Goal: Submit feedback/report problem

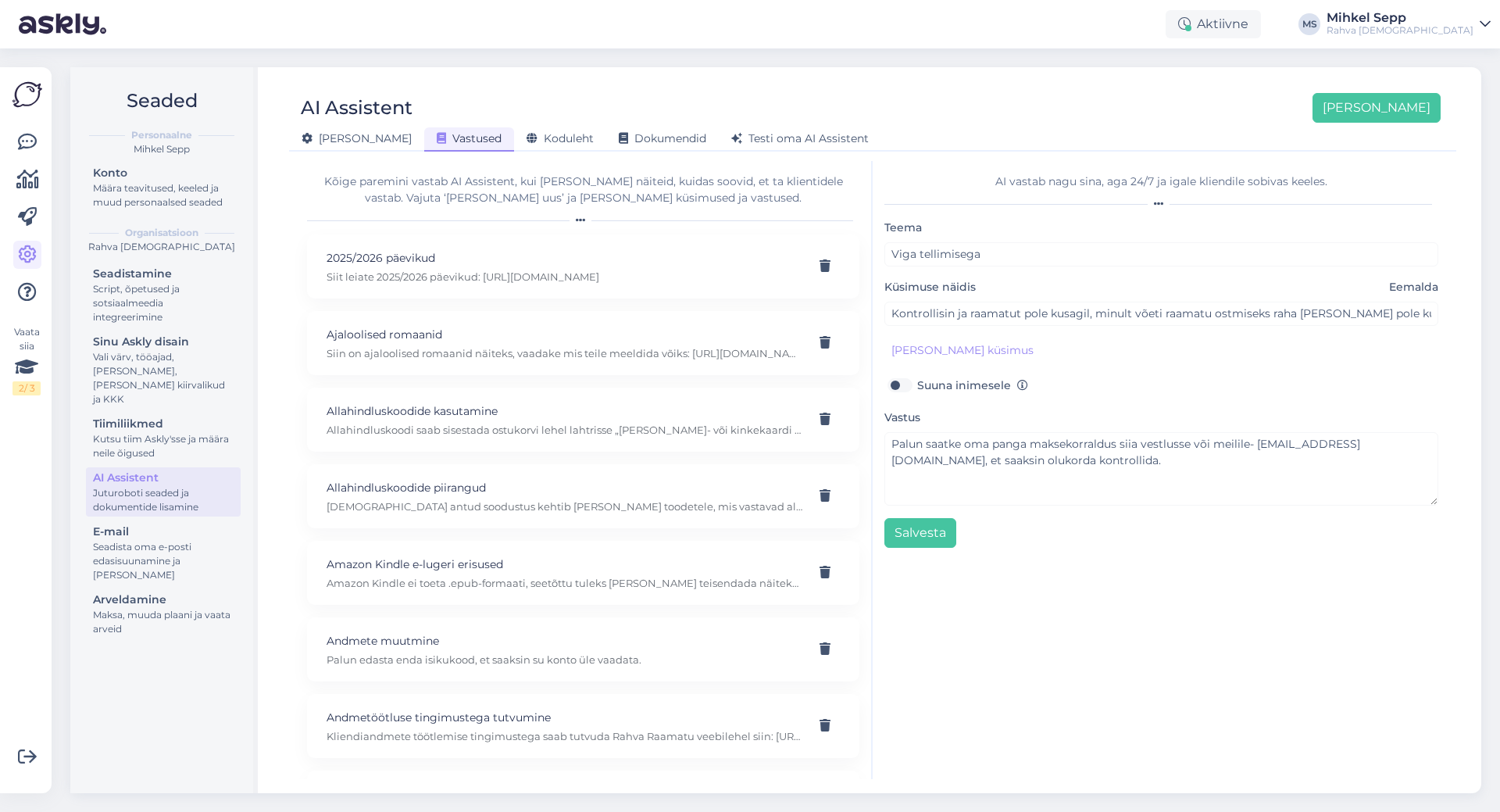
scroll to position [13929, 0]
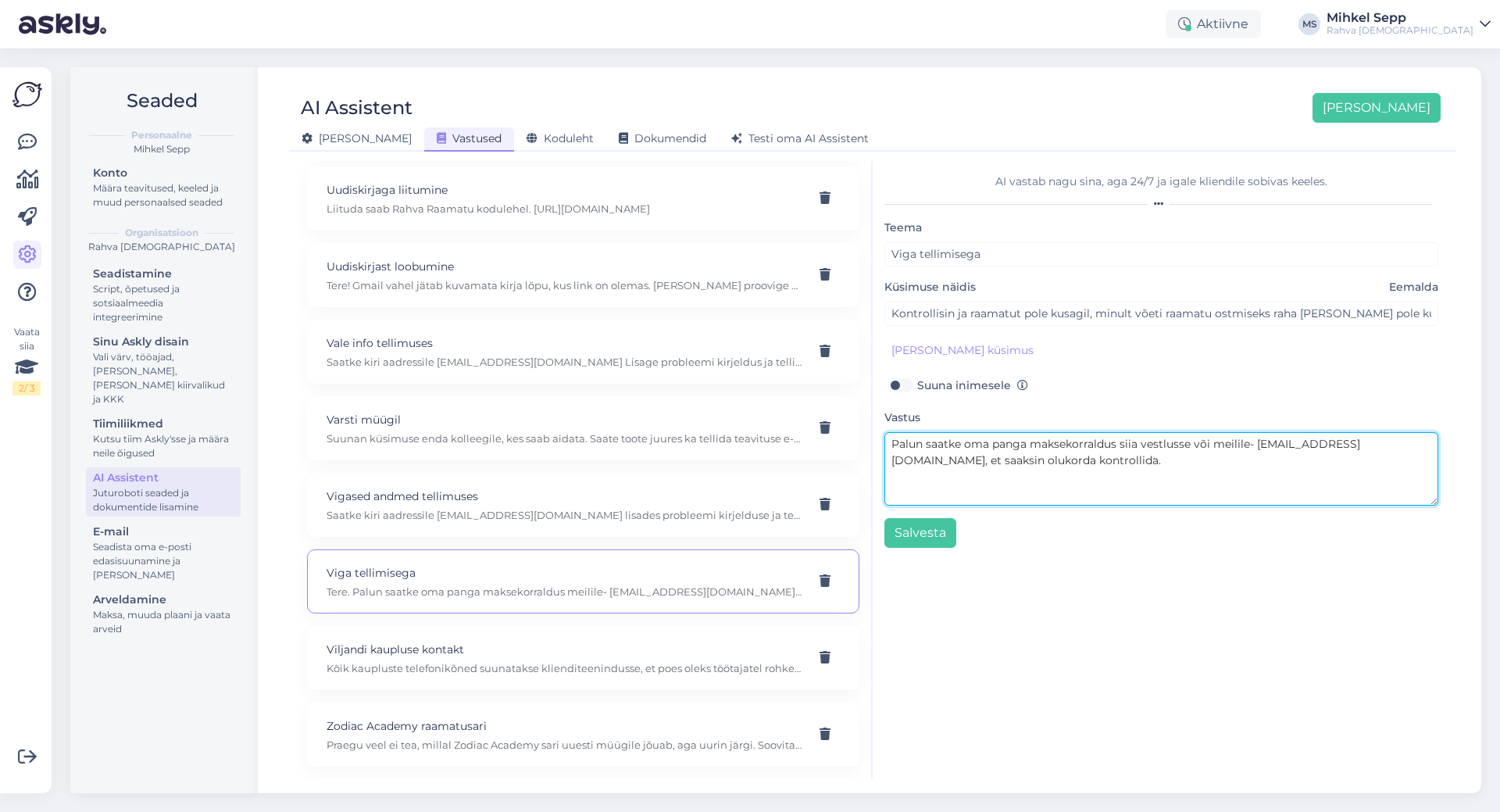
click at [1122, 460] on textarea "Palun saatke oma panga maksekorraldus siia vestlusse või meilile- epood@rahvara…" at bounding box center [1161, 469] width 554 height 73
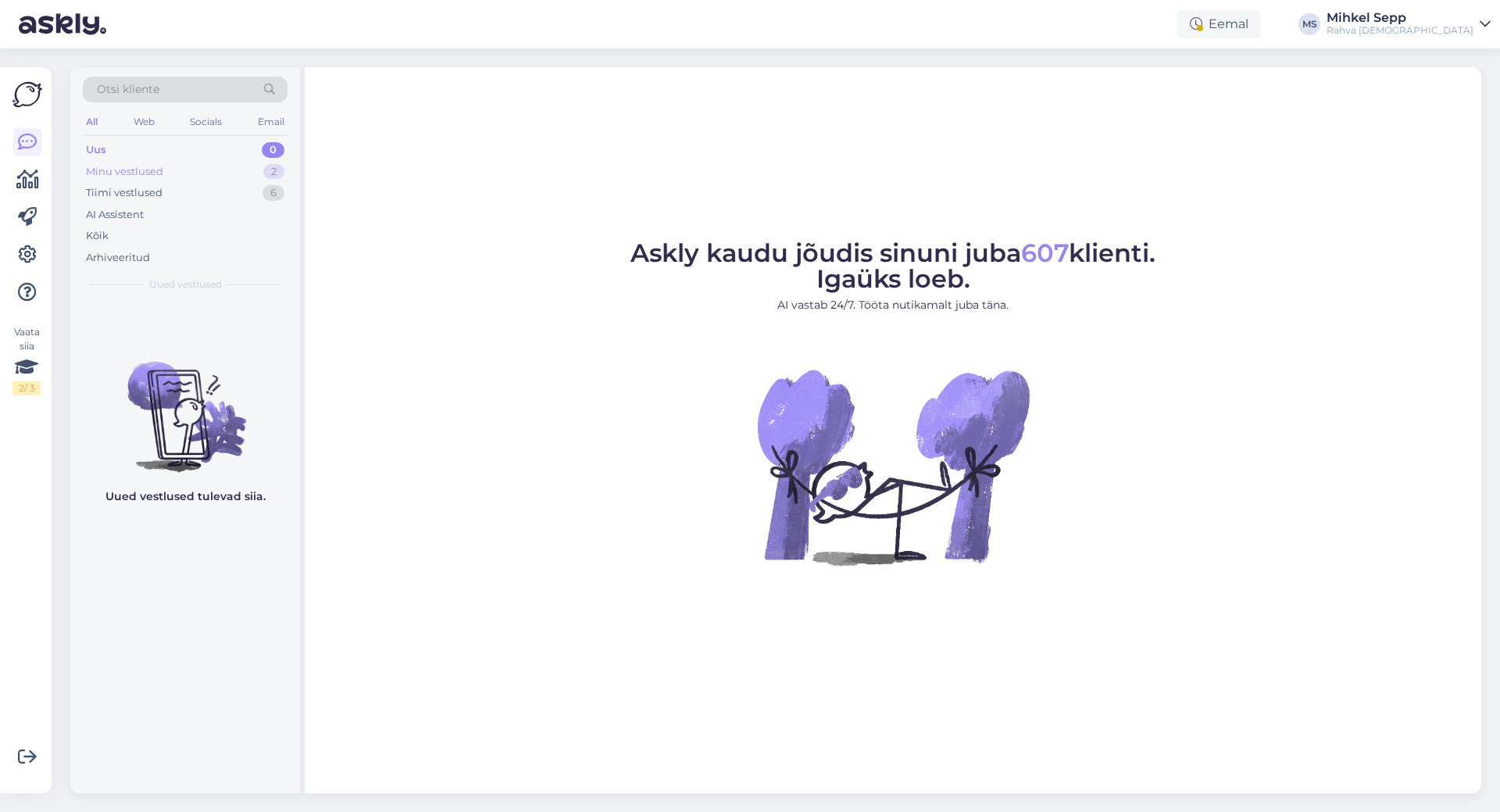
click at [143, 172] on div "Minu vestlused" at bounding box center [124, 172] width 77 height 15
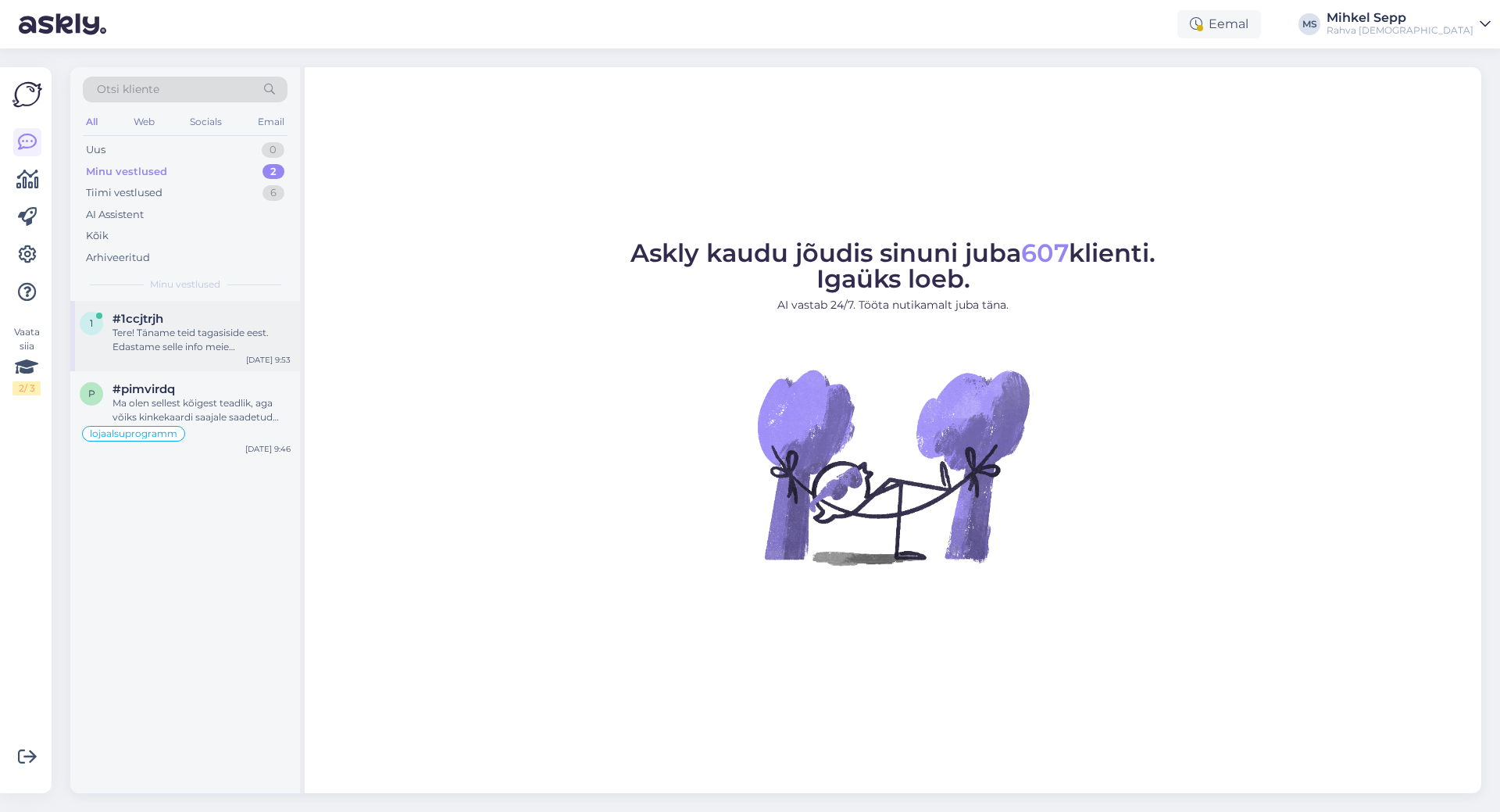
click at [207, 354] on div "1 #1ccjtrjh Tere! Täname teid tagasiside eest. Edastame selle info meie arendaj…" at bounding box center [185, 336] width 230 height 70
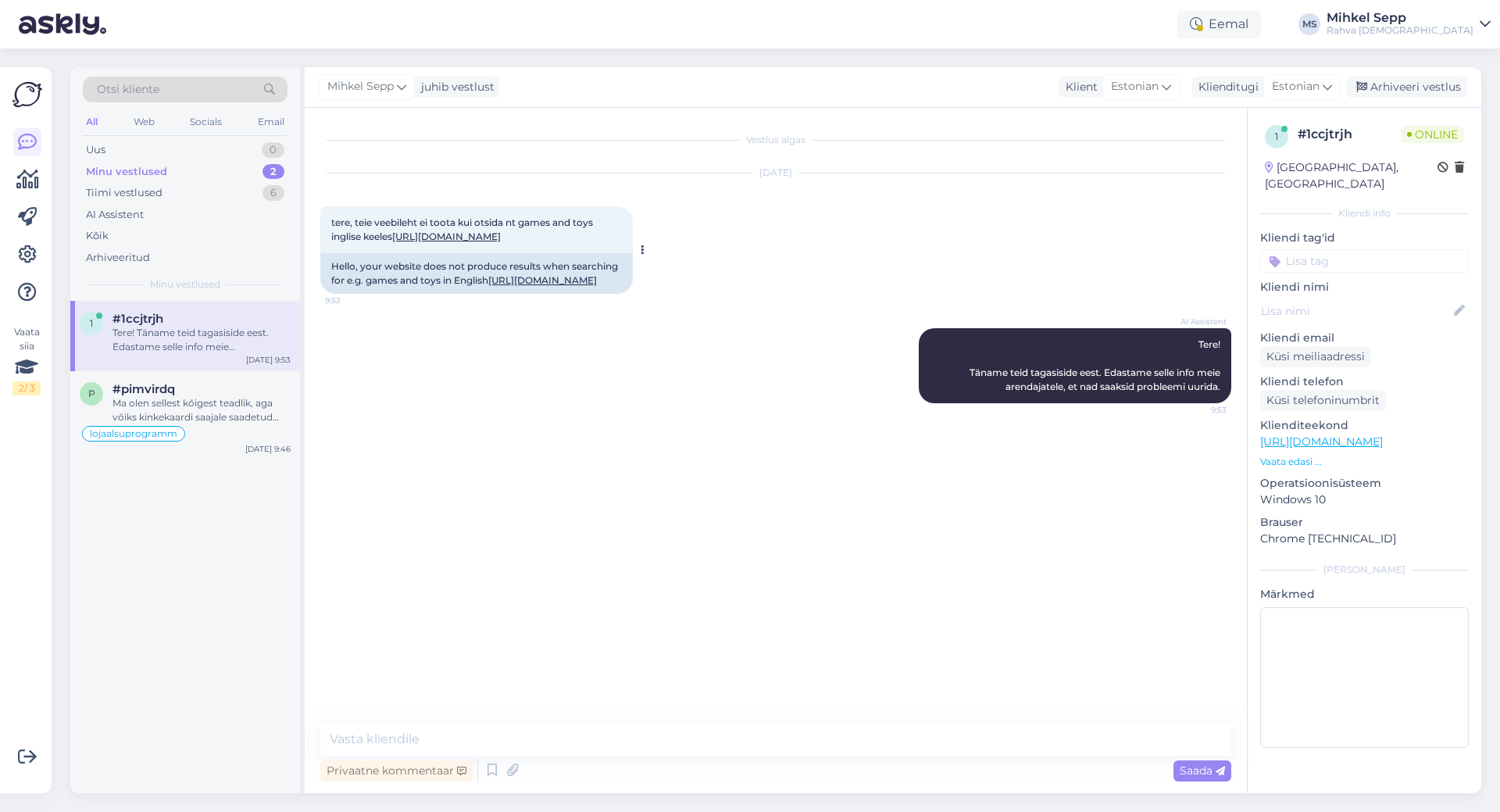
click at [408, 236] on link "[URL][DOMAIN_NAME]" at bounding box center [446, 237] width 109 height 12
drag, startPoint x: 481, startPoint y: 268, endPoint x: 396, endPoint y: 239, distance: 89.8
click at [396, 239] on div "tere, teie veebileht ei toota kui otsida nt games and toys inglise keeles [URL]…" at bounding box center [476, 229] width 313 height 47
copy span "[URL][DOMAIN_NAME]"
click at [856, 298] on div "[DATE] tere, teie veebileht ei toota kui otsida nt games and toys inglise keele…" at bounding box center [775, 233] width 911 height 155
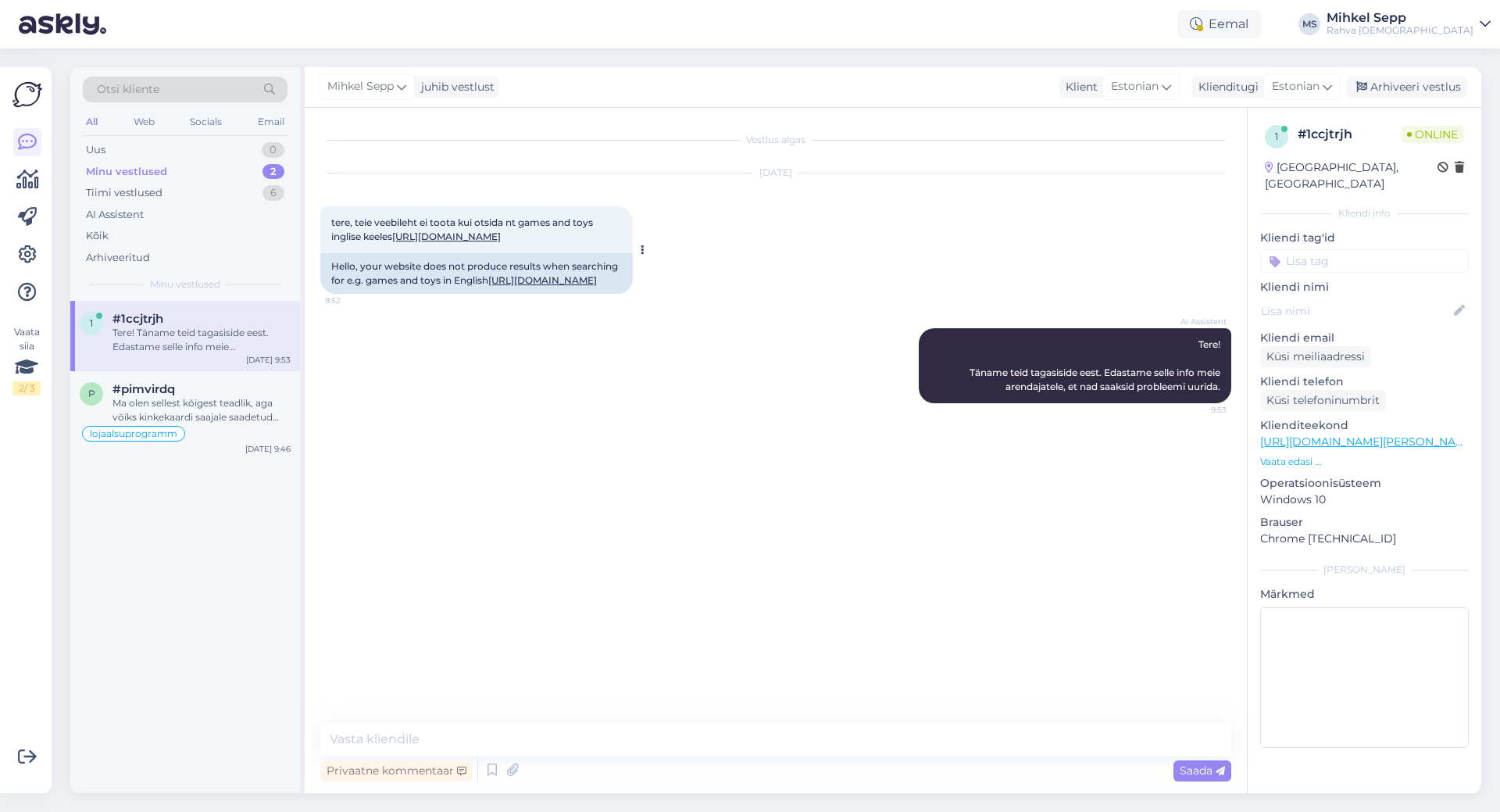
drag, startPoint x: 513, startPoint y: 357, endPoint x: 324, endPoint y: 298, distance: 198.0
click at [324, 293] on div "Hello, your website does not produce results when searching for e.g. games and …" at bounding box center [476, 273] width 313 height 40
copy div "Hello, your website does not produce results when searching for e.g. games and …"
click at [717, 191] on div "[DATE] tere, teie veebileht ei toota kui otsida nt games and toys inglise keele…" at bounding box center [775, 233] width 911 height 155
click at [185, 174] on div "Minu vestlused 2" at bounding box center [185, 171] width 205 height 22
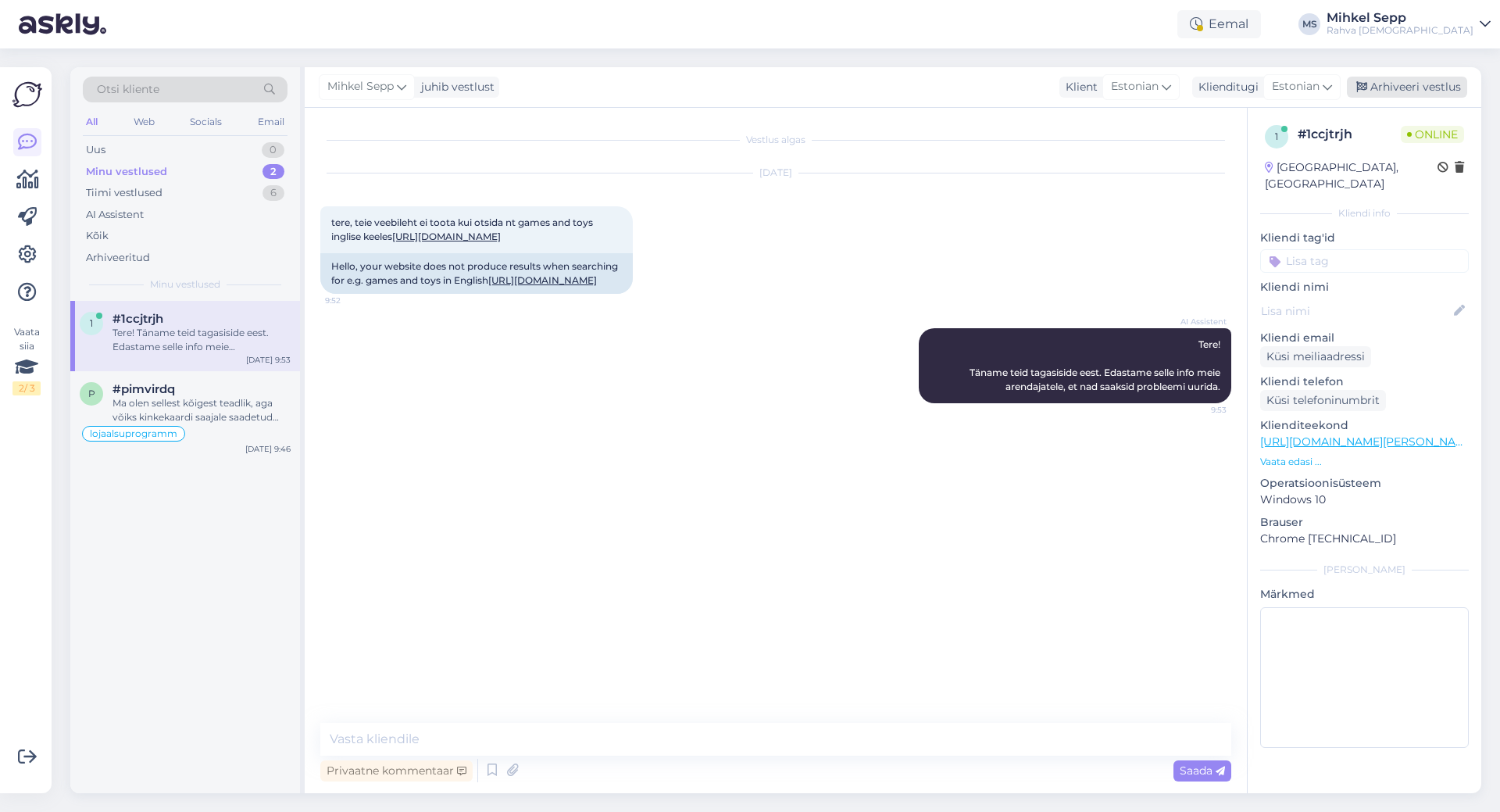
click at [1411, 94] on div "Arhiveeri vestlus" at bounding box center [1407, 88] width 120 height 21
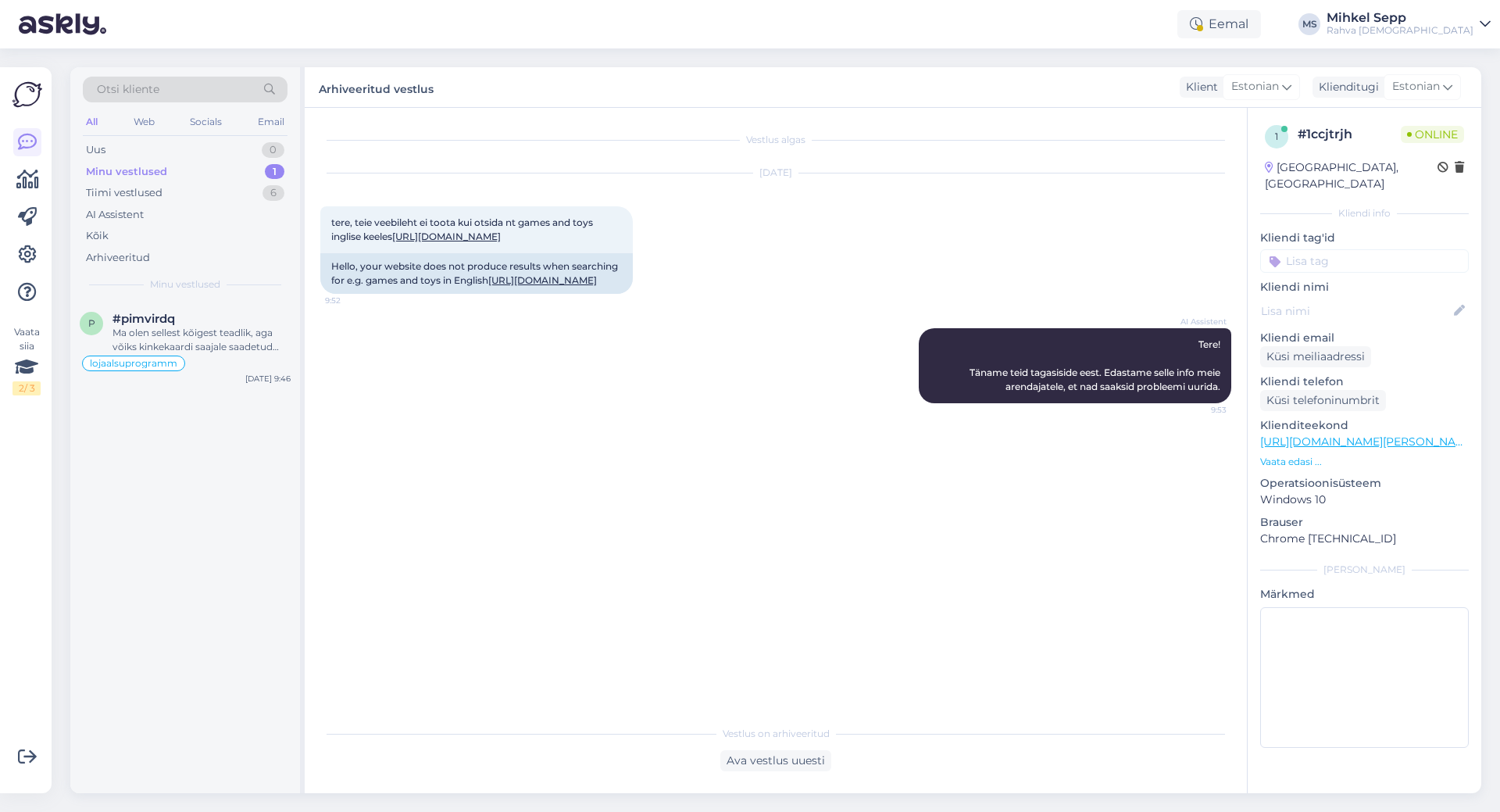
click at [183, 165] on div "Minu vestlused 1" at bounding box center [185, 171] width 205 height 22
click at [137, 165] on div "Minu vestlused" at bounding box center [126, 172] width 81 height 15
click at [131, 193] on div "Tiimi vestlused" at bounding box center [124, 192] width 77 height 15
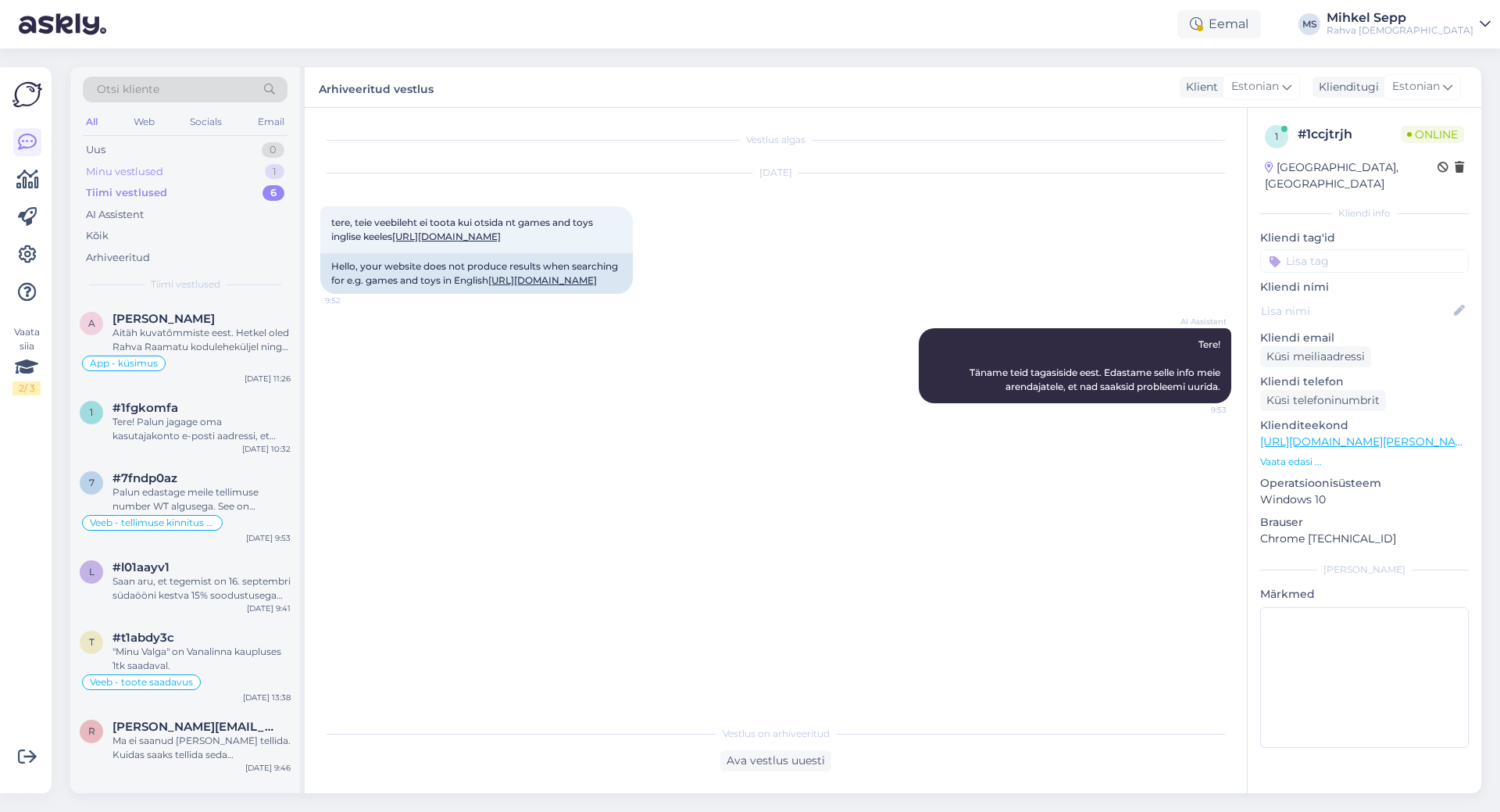
click at [137, 171] on div "Minu vestlused" at bounding box center [124, 172] width 77 height 15
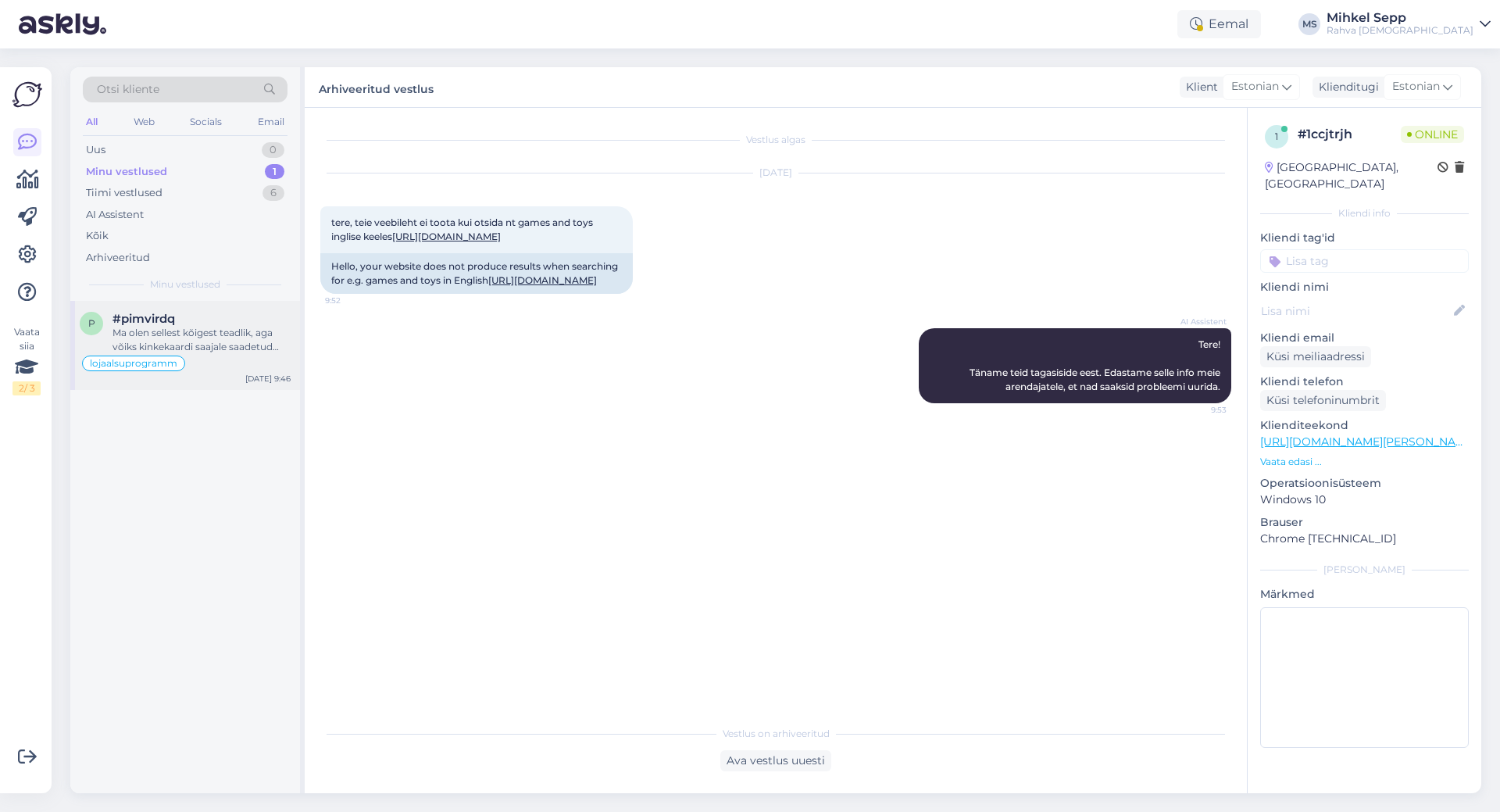
click at [195, 338] on div "Ma olen sellest kõigest teadlik, aga võiks kinkekaardi saajale saadetud kaaskir…" at bounding box center [201, 340] width 178 height 28
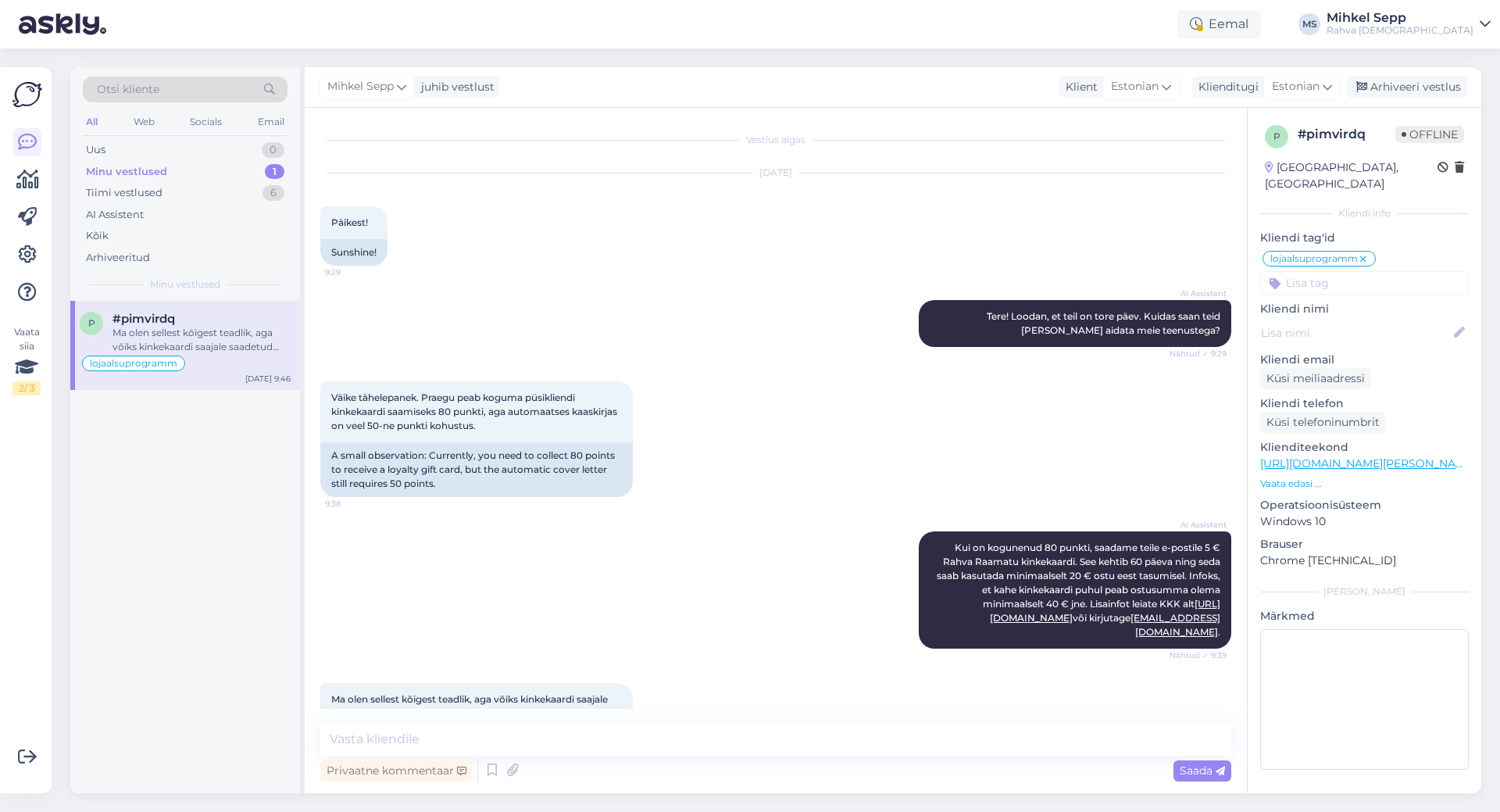
scroll to position [107, 0]
